Goal: Information Seeking & Learning: Learn about a topic

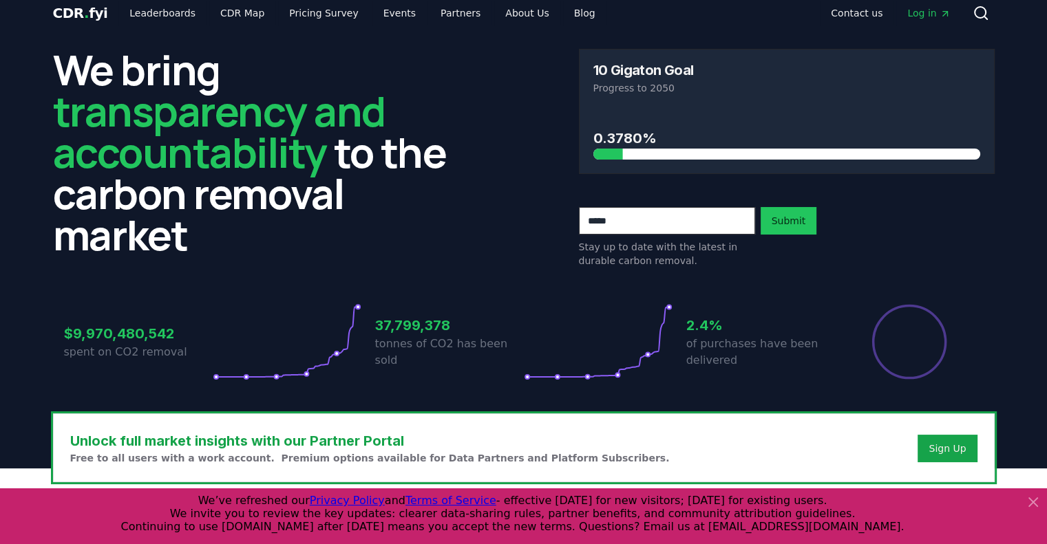
scroll to position [344, 0]
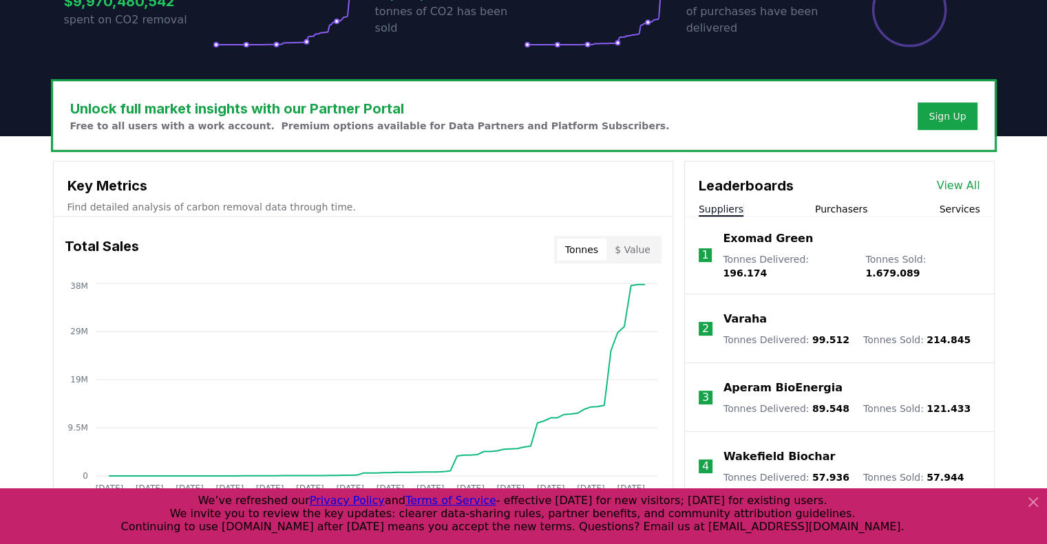
click at [1027, 502] on icon at bounding box center [1033, 502] width 17 height 17
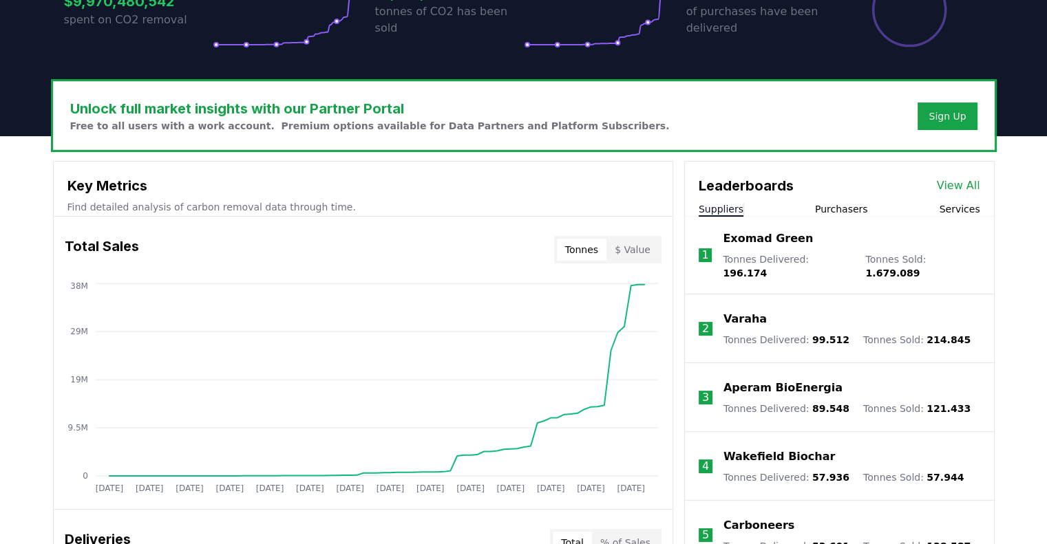
click at [966, 182] on link "View All" at bounding box center [958, 186] width 43 height 17
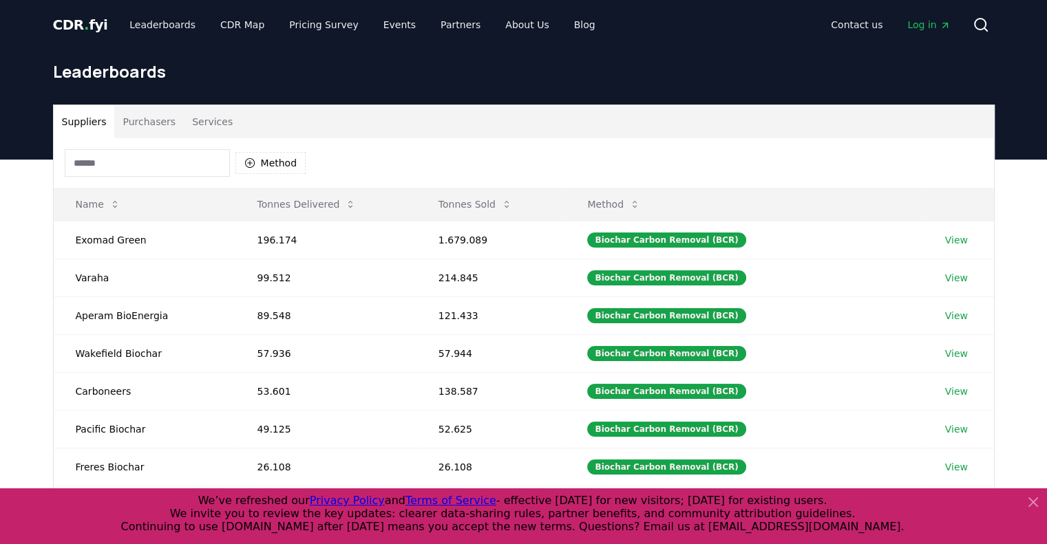
click at [129, 124] on button "Purchasers" at bounding box center [149, 121] width 70 height 33
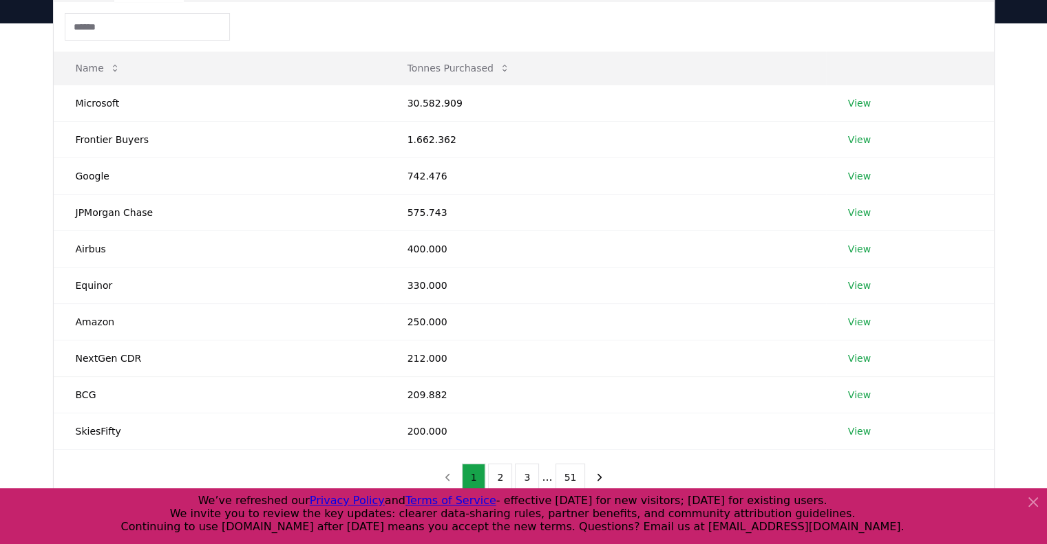
scroll to position [138, 0]
click at [1035, 505] on icon at bounding box center [1033, 502] width 8 height 8
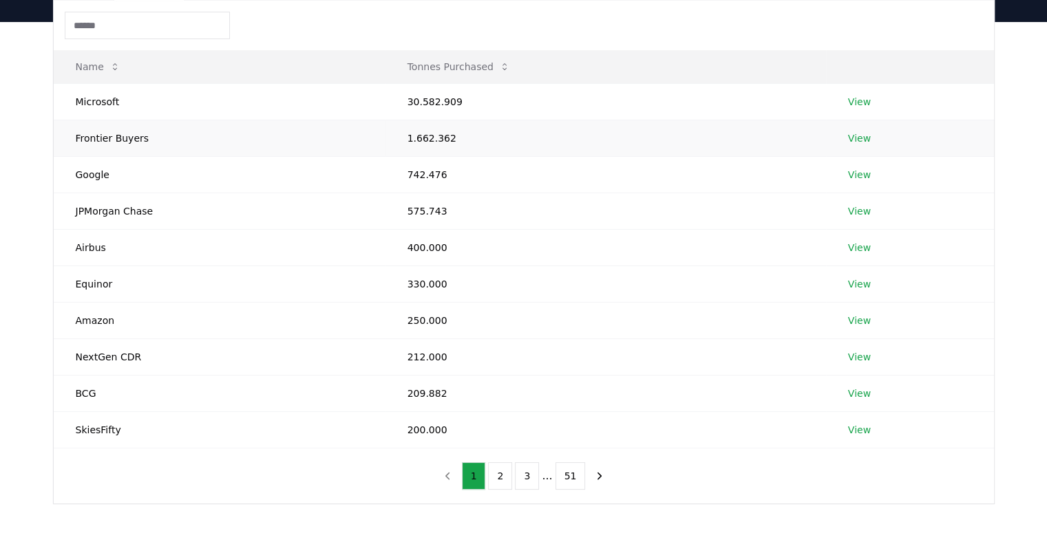
click at [856, 136] on link "View" at bounding box center [859, 138] width 23 height 14
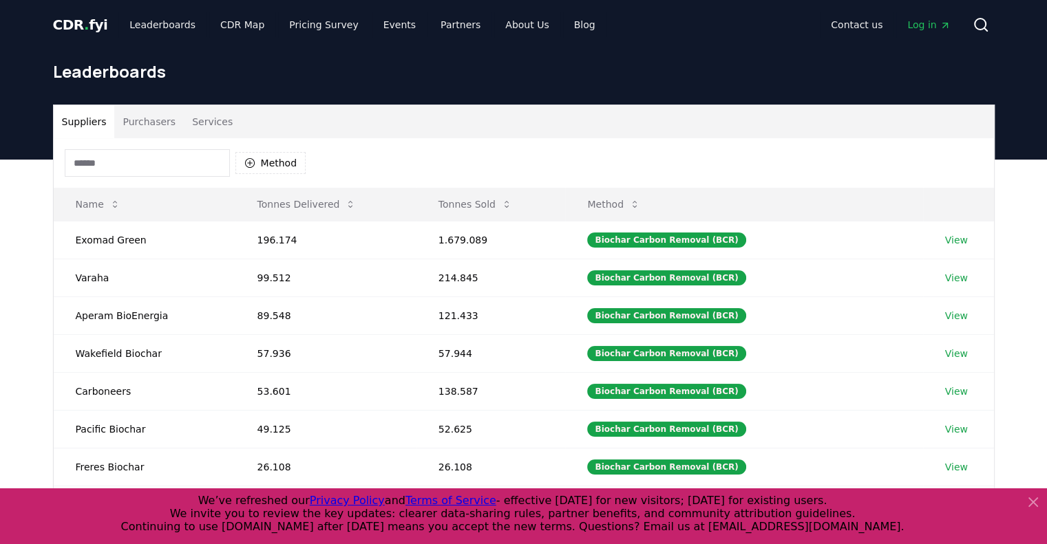
click at [151, 131] on button "Purchasers" at bounding box center [149, 121] width 70 height 33
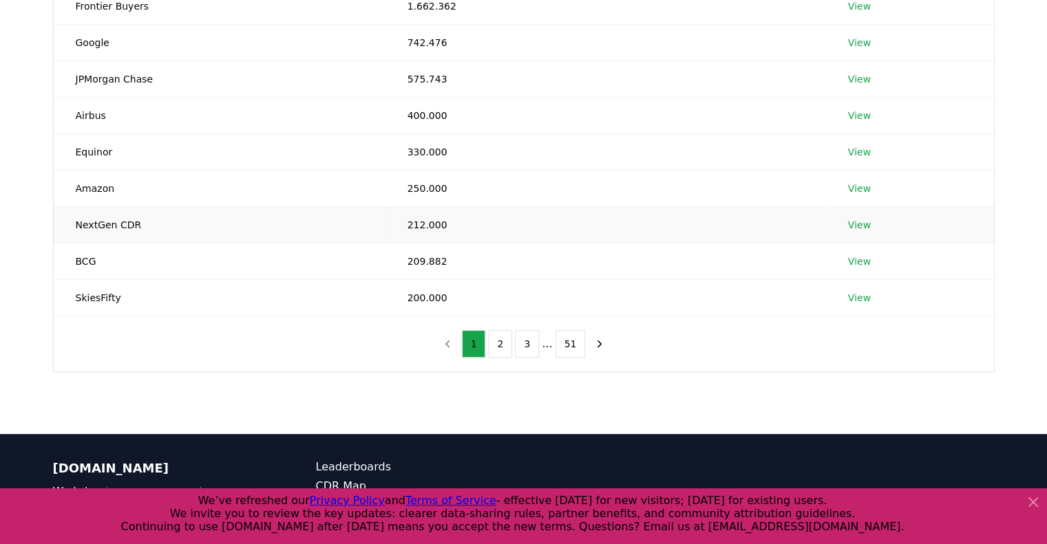
scroll to position [380, 0]
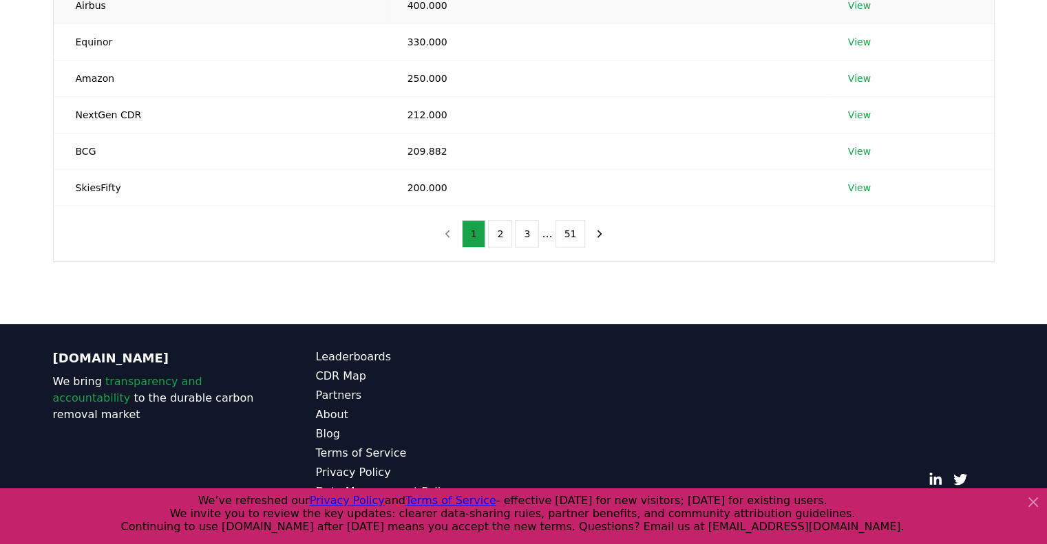
drag, startPoint x: 638, startPoint y: 3, endPoint x: 650, endPoint y: 1, distance: 11.8
click at [644, 2] on td "400.000" at bounding box center [605, 5] width 441 height 36
click at [664, 40] on td "330.000" at bounding box center [605, 41] width 441 height 36
